Goal: Connect with others: Establish contact or relationships with other users

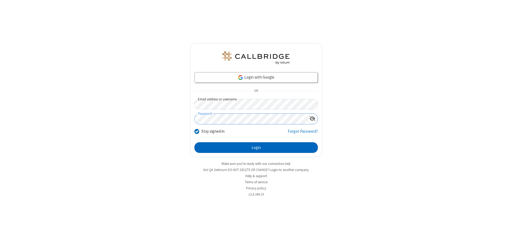
click at [256, 148] on button "Login" at bounding box center [256, 147] width 124 height 11
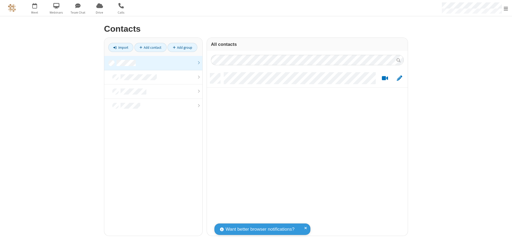
scroll to position [163, 197]
click at [153, 63] on link at bounding box center [153, 63] width 98 height 14
click at [150, 47] on link "Add contact" at bounding box center [150, 47] width 32 height 9
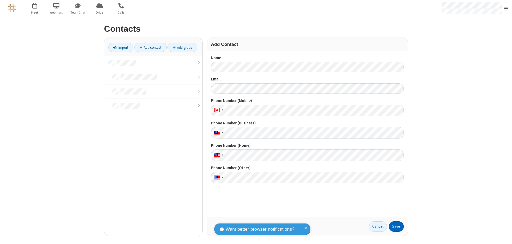
click at [396, 227] on button "Save" at bounding box center [396, 227] width 15 height 11
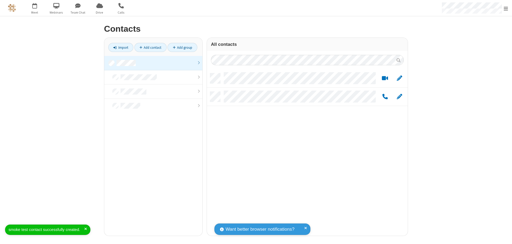
scroll to position [163, 197]
click at [150, 47] on link "Add contact" at bounding box center [150, 47] width 32 height 9
